Goal: Transaction & Acquisition: Purchase product/service

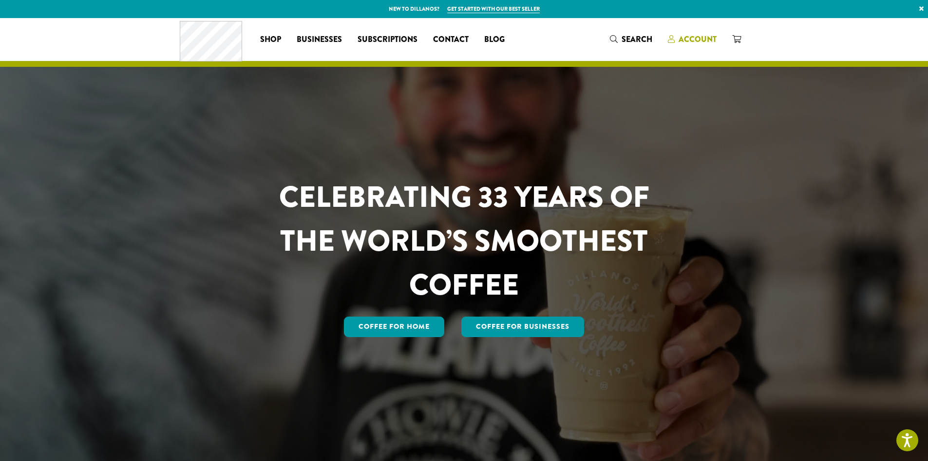
click at [699, 41] on span "Account" at bounding box center [698, 39] width 38 height 11
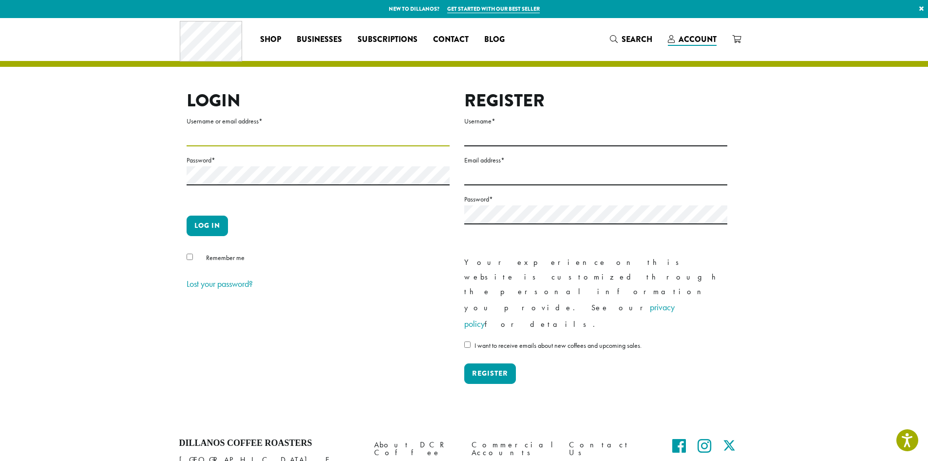
click at [220, 139] on input "Username or email address *" at bounding box center [318, 136] width 263 height 19
type input "**********"
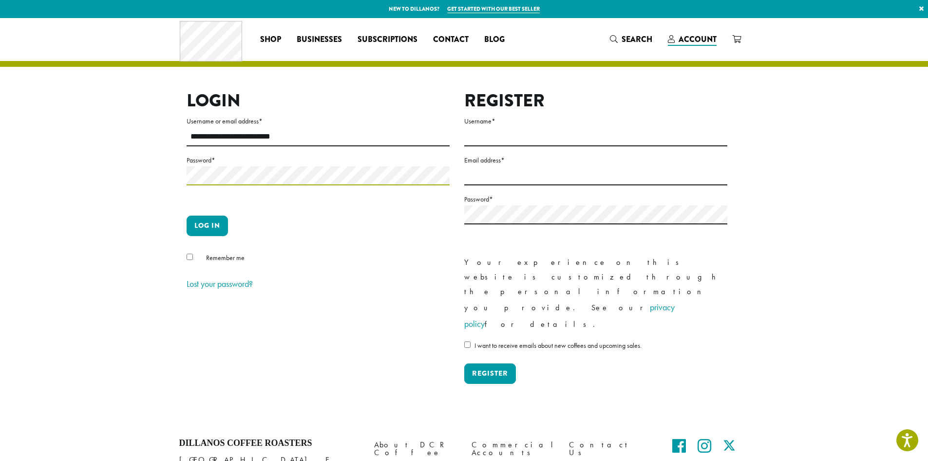
click at [187, 215] on button "Log in" at bounding box center [207, 225] width 41 height 20
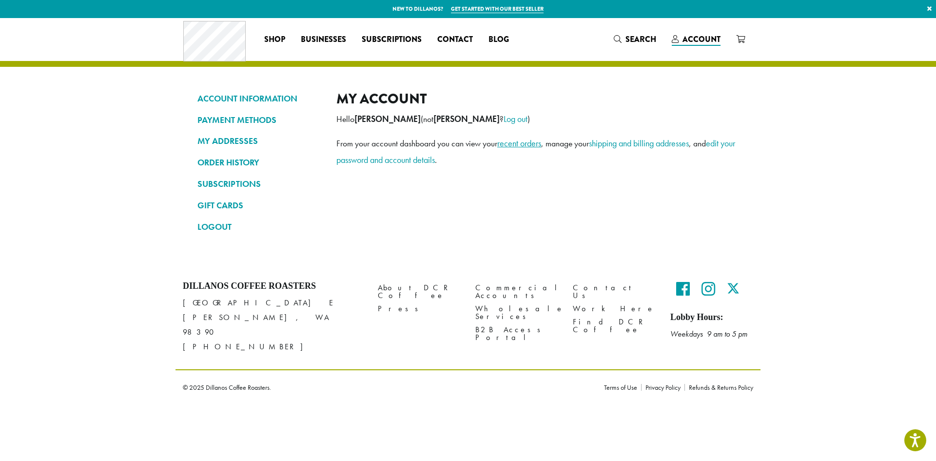
click at [520, 147] on link "recent orders" at bounding box center [519, 142] width 44 height 11
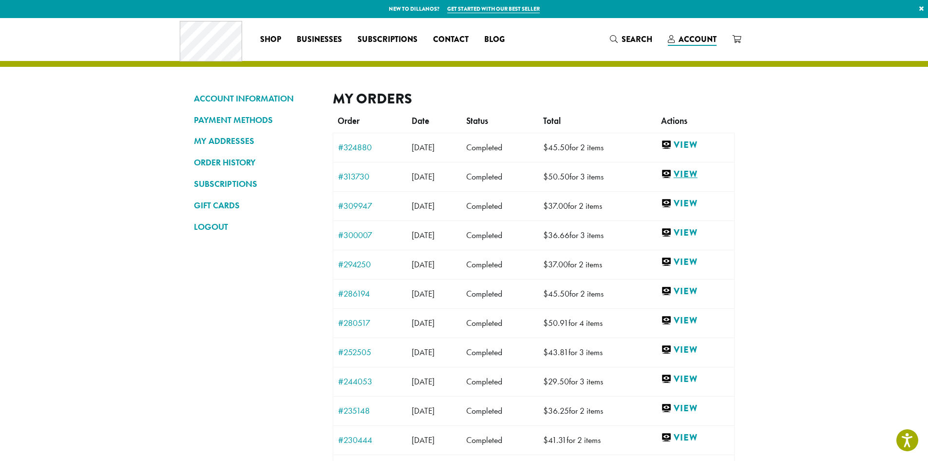
click at [695, 172] on link "View" at bounding box center [695, 174] width 68 height 12
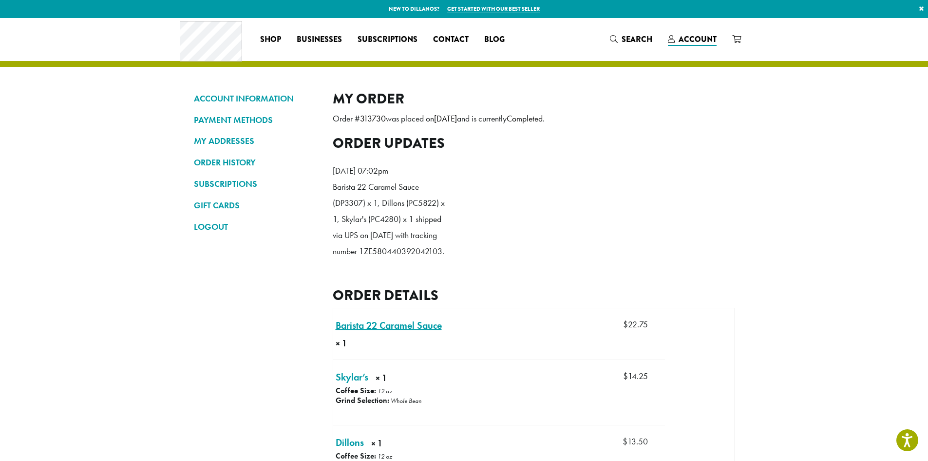
click at [410, 332] on link "Barista 22 Caramel Sauce × 1" at bounding box center [389, 325] width 106 height 15
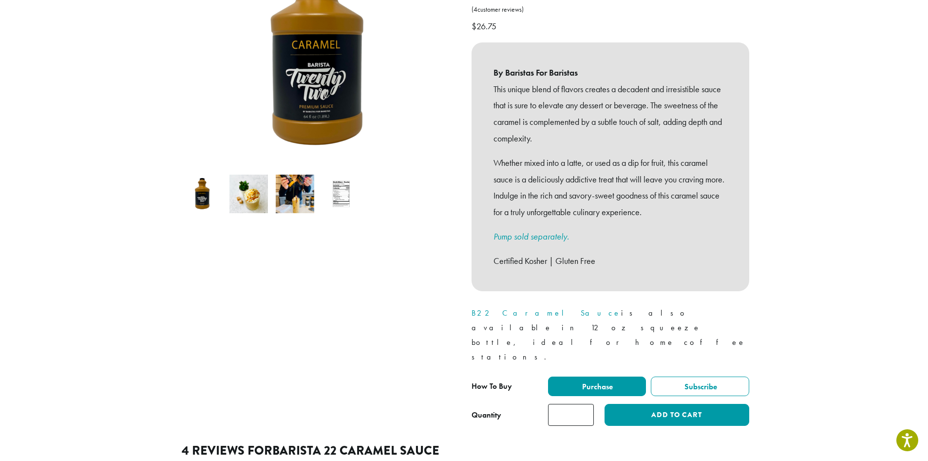
scroll to position [195, 0]
click at [559, 403] on input "*" at bounding box center [571, 414] width 46 height 22
type input "*"
click at [585, 403] on input "*" at bounding box center [571, 414] width 46 height 22
click at [635, 403] on button "Add to cart" at bounding box center [677, 414] width 144 height 22
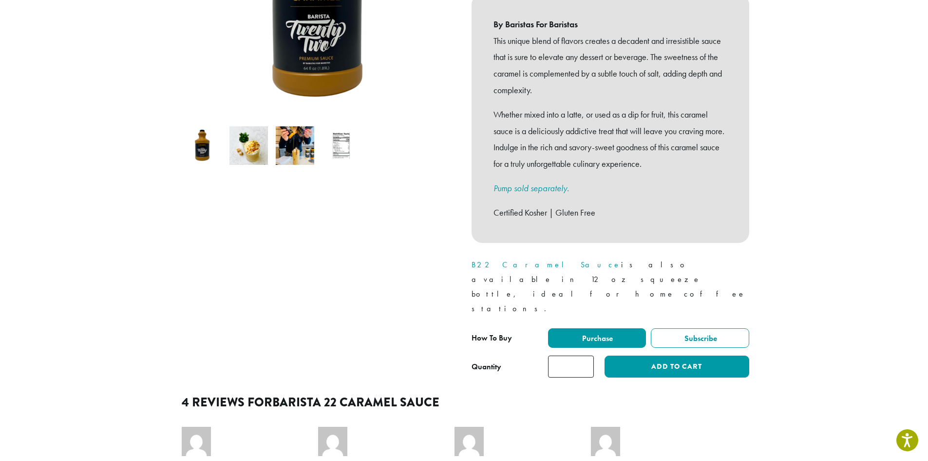
scroll to position [244, 0]
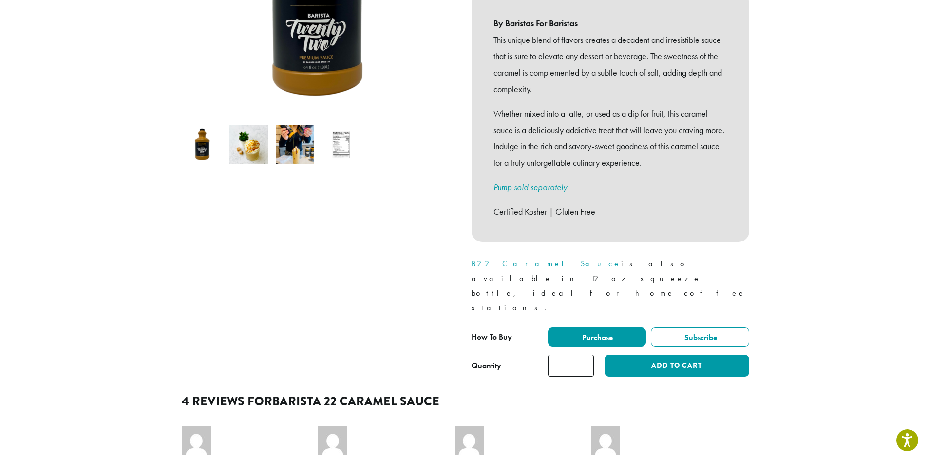
type input "*"
click at [586, 354] on input "*" at bounding box center [571, 365] width 46 height 22
click at [630, 354] on button "Add to cart" at bounding box center [677, 365] width 144 height 22
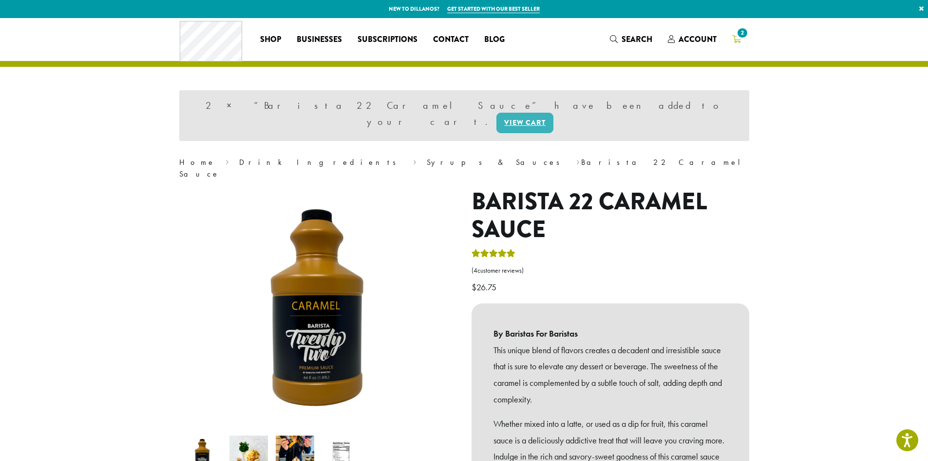
click at [737, 39] on icon "2" at bounding box center [736, 39] width 9 height 8
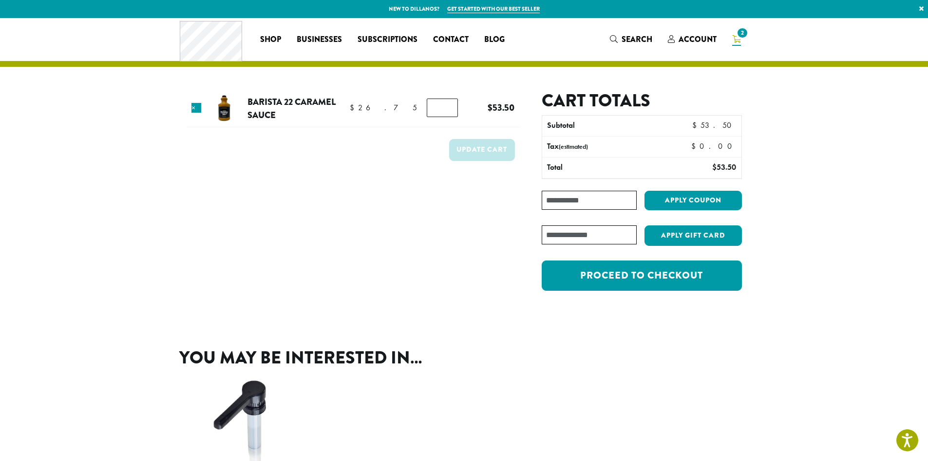
click at [610, 201] on input "Coupon:" at bounding box center [589, 200] width 95 height 19
type input "**********"
click at [675, 201] on button "Apply coupon" at bounding box center [693, 201] width 97 height 20
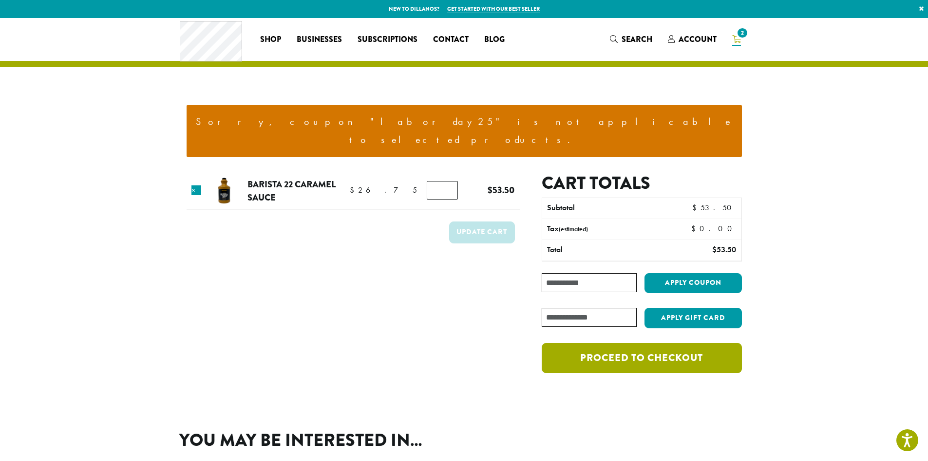
click at [630, 343] on link "Proceed to checkout" at bounding box center [642, 358] width 200 height 30
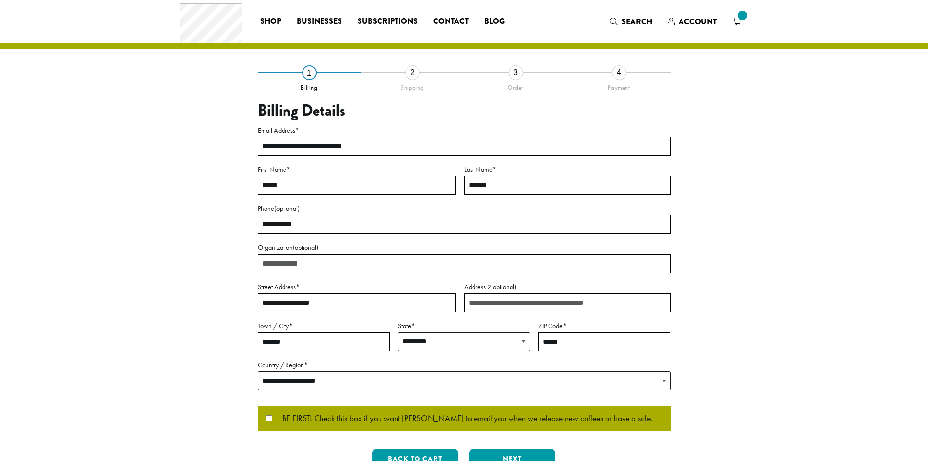
select select "**"
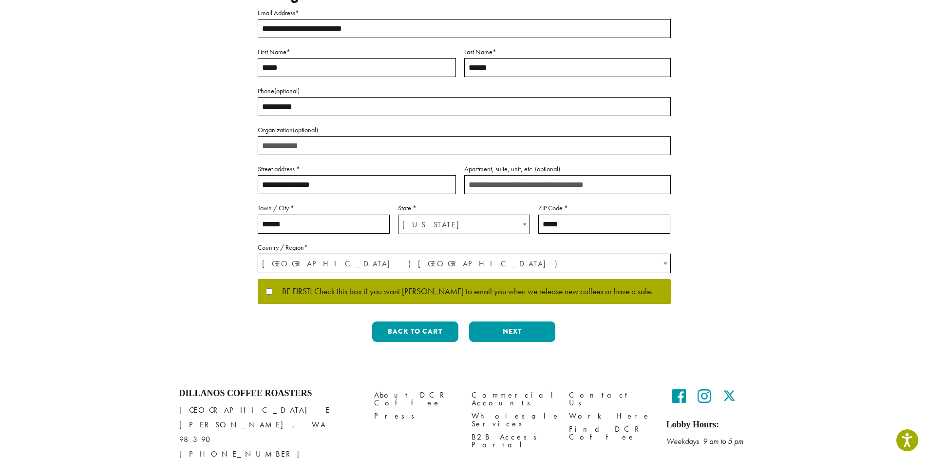
scroll to position [146, 0]
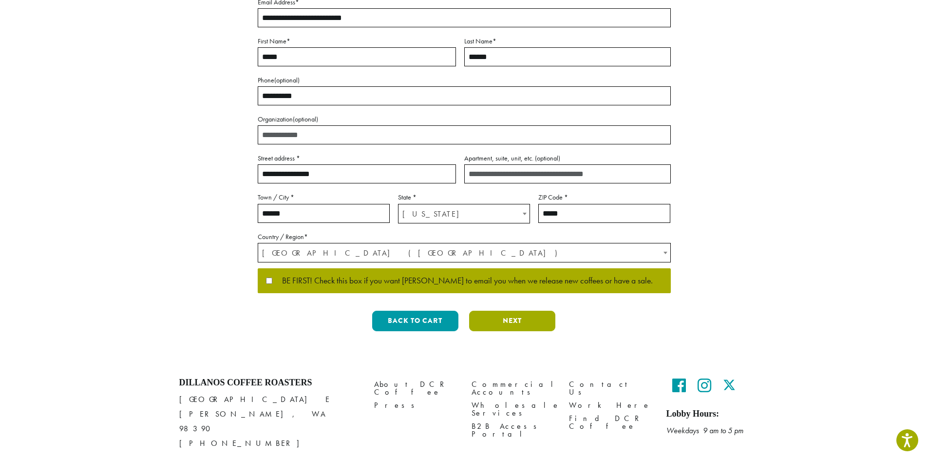
click at [482, 323] on button "Next" at bounding box center [512, 320] width 86 height 20
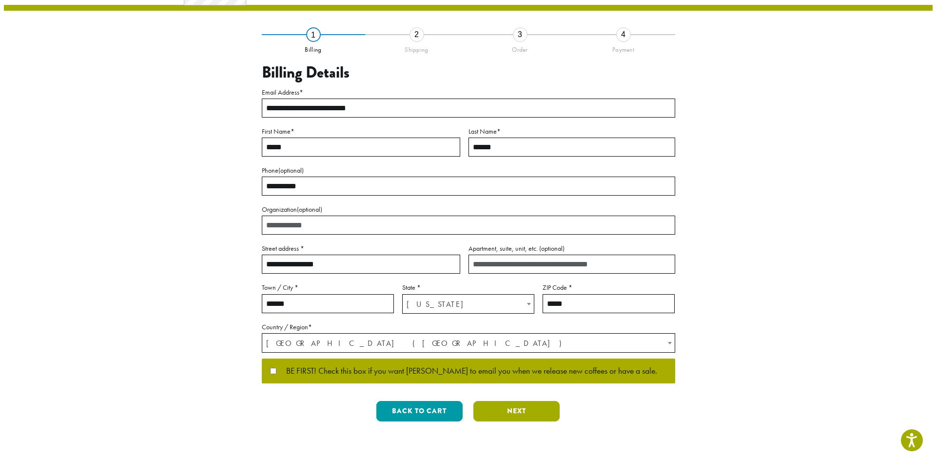
scroll to position [0, 0]
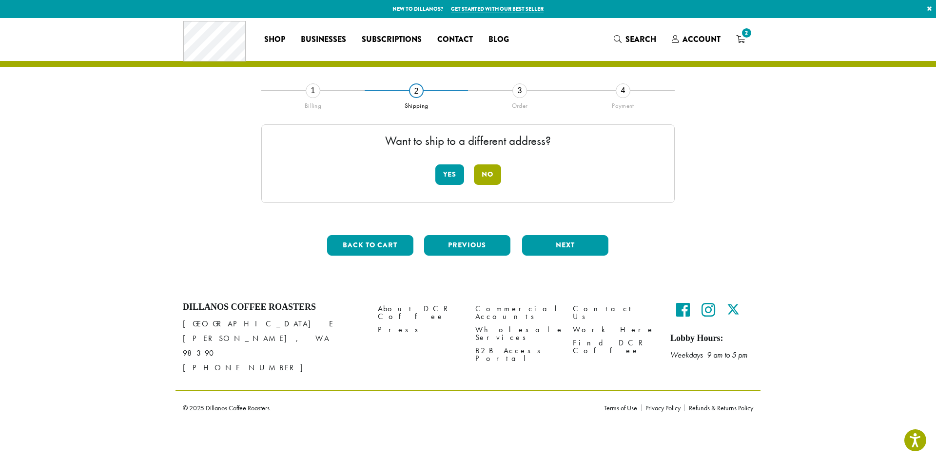
click at [488, 175] on button "No" at bounding box center [487, 174] width 27 height 20
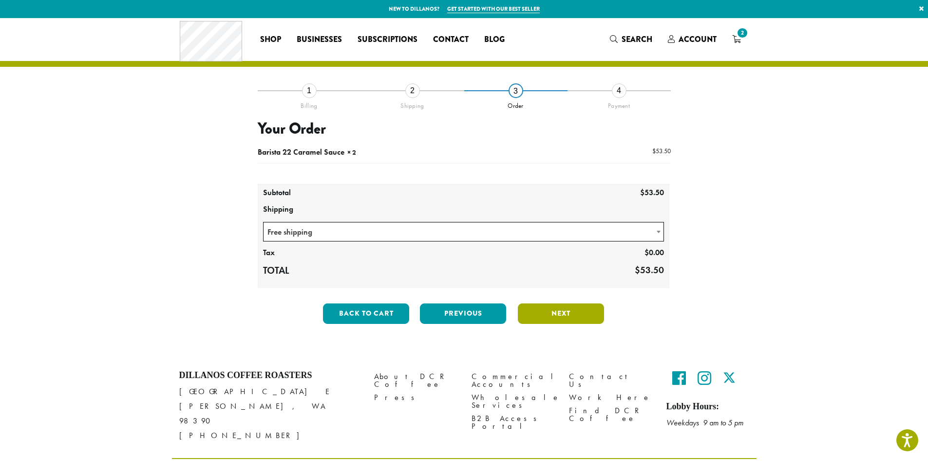
click at [566, 313] on button "Next" at bounding box center [561, 313] width 86 height 20
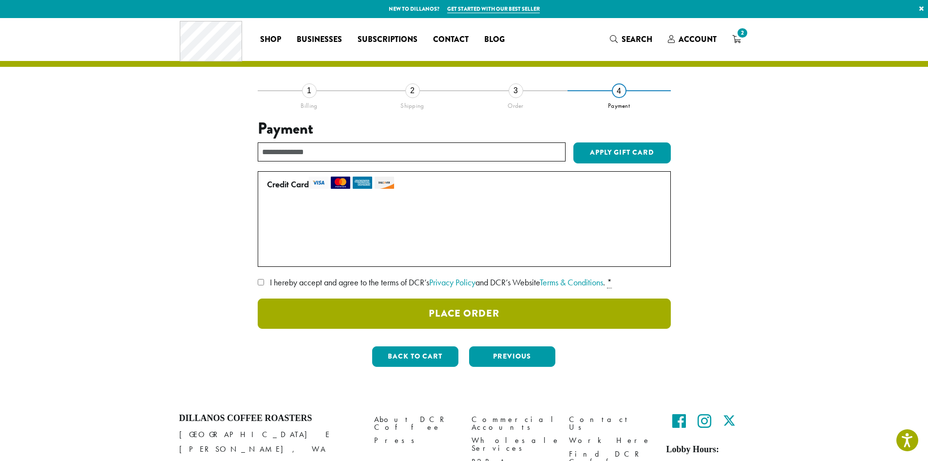
click at [407, 310] on button "Place Order" at bounding box center [464, 313] width 413 height 30
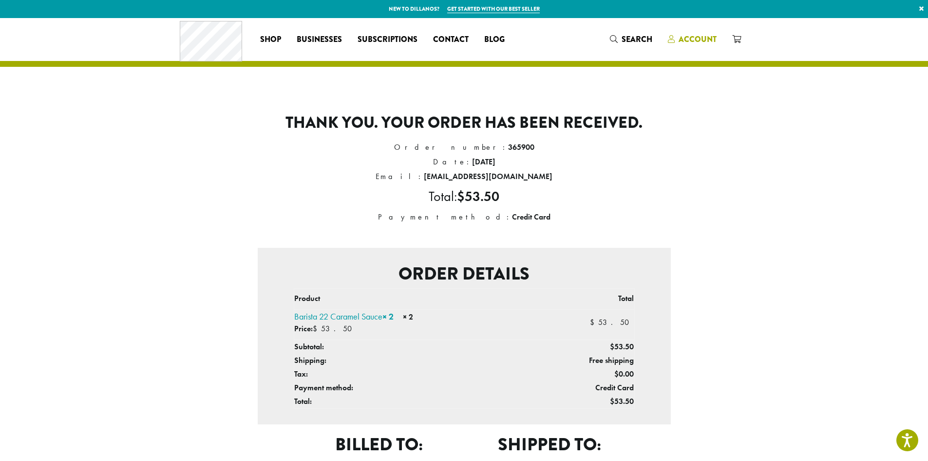
click at [703, 37] on span "Account" at bounding box center [698, 39] width 38 height 11
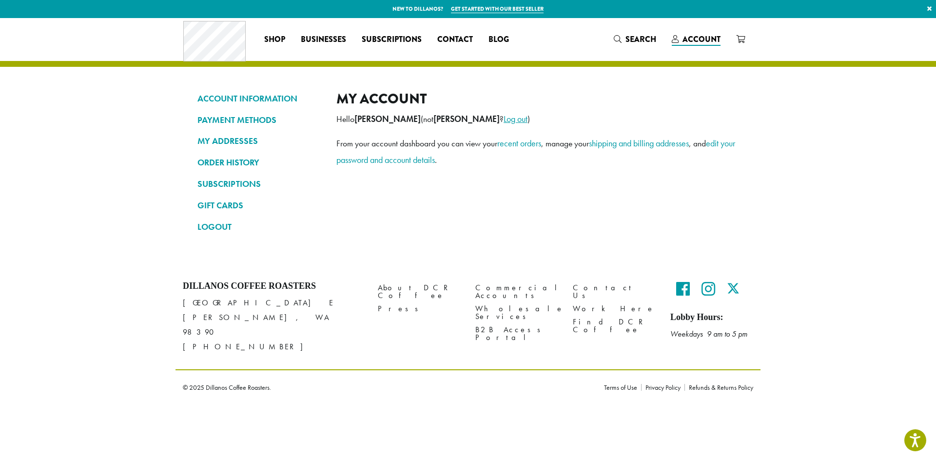
click at [503, 120] on link "Log out" at bounding box center [515, 118] width 24 height 11
